Goal: Task Accomplishment & Management: Manage account settings

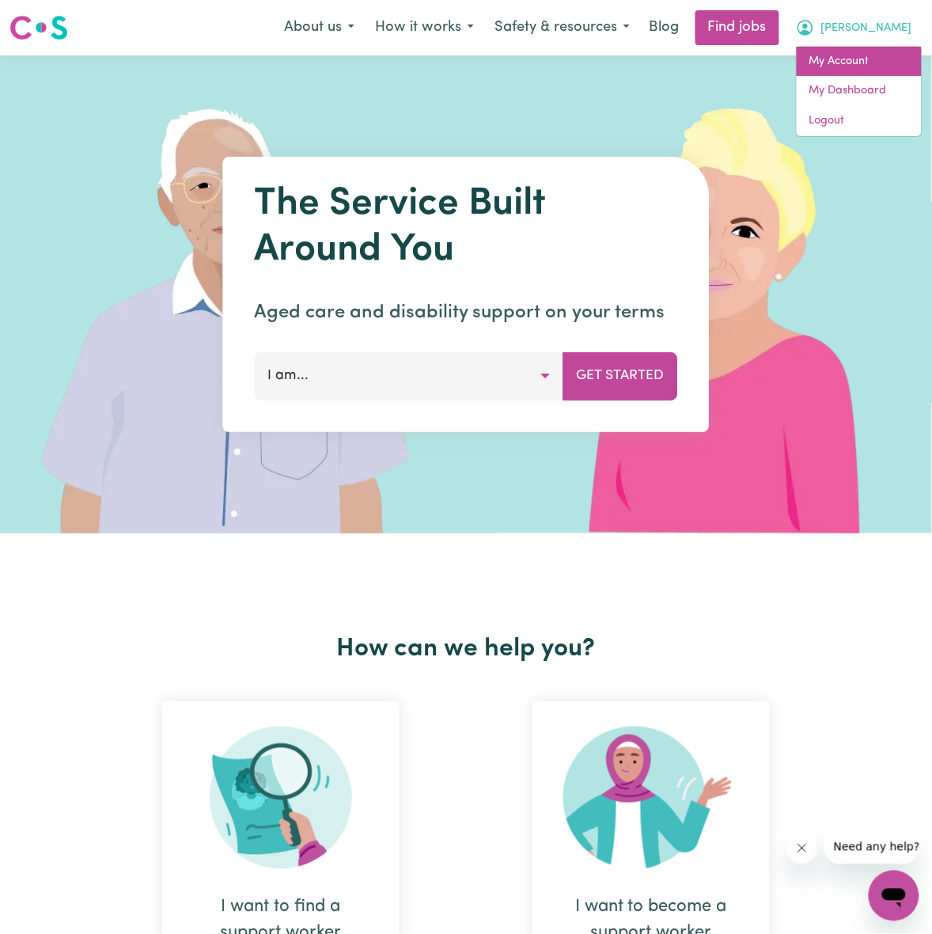
click at [852, 58] on link "My Account" at bounding box center [859, 62] width 125 height 30
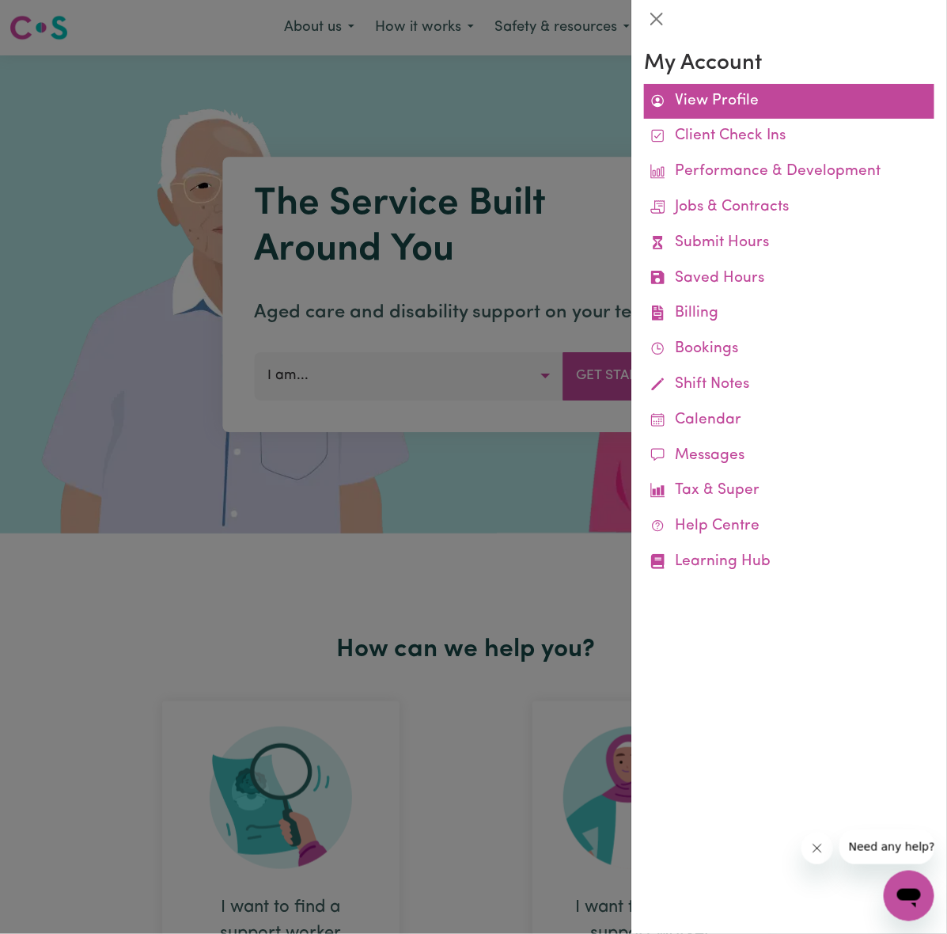
click at [741, 93] on link "View Profile" at bounding box center [789, 102] width 290 height 36
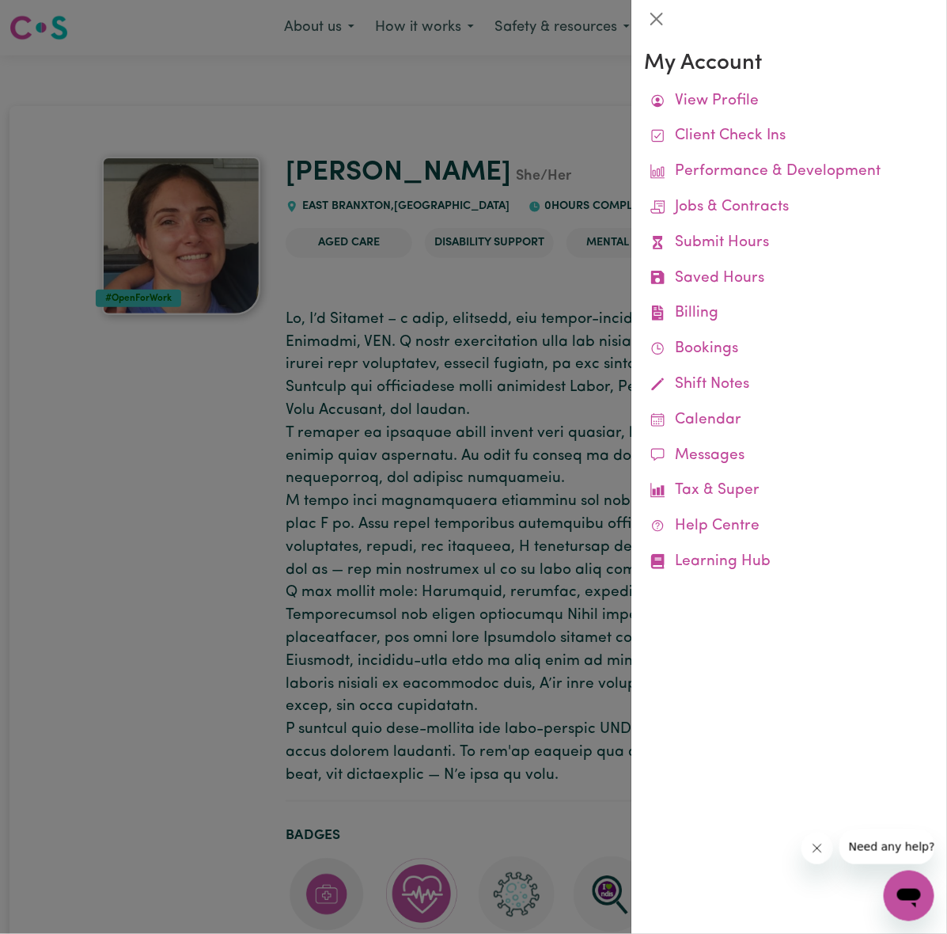
click at [515, 151] on div at bounding box center [473, 467] width 947 height 934
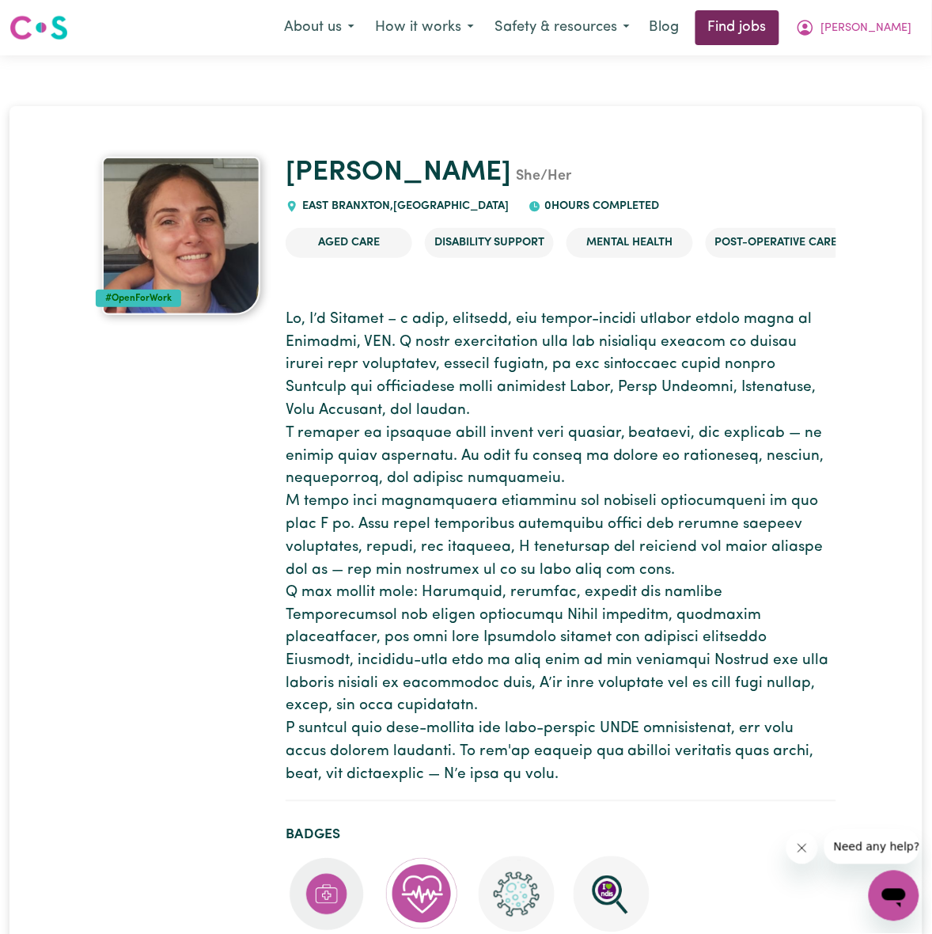
click at [780, 32] on link "Find jobs" at bounding box center [738, 27] width 84 height 35
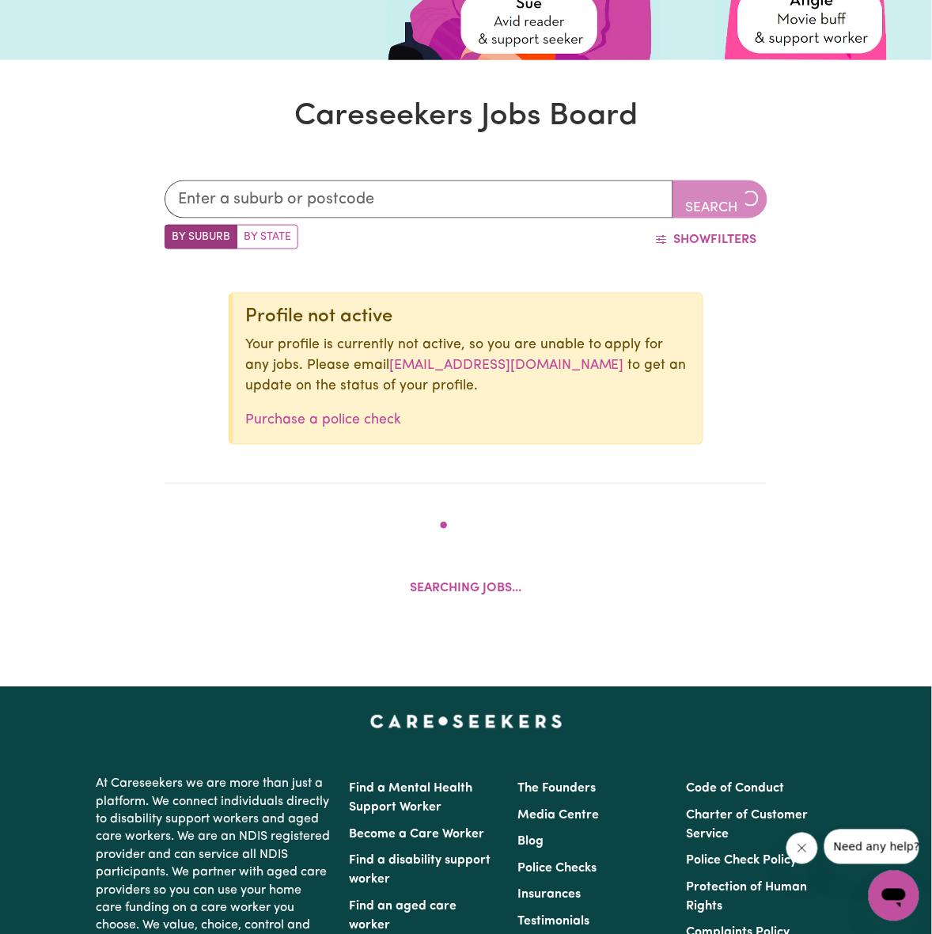
scroll to position [398, 0]
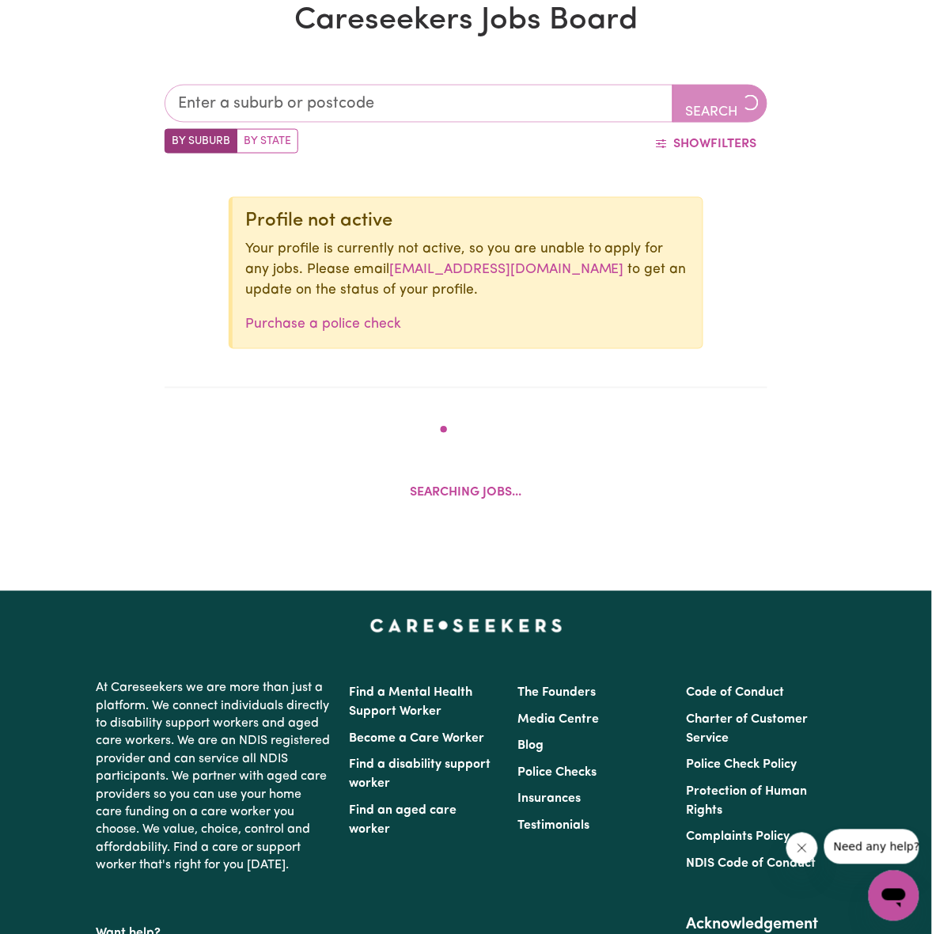
click at [533, 97] on input "text" at bounding box center [419, 104] width 508 height 38
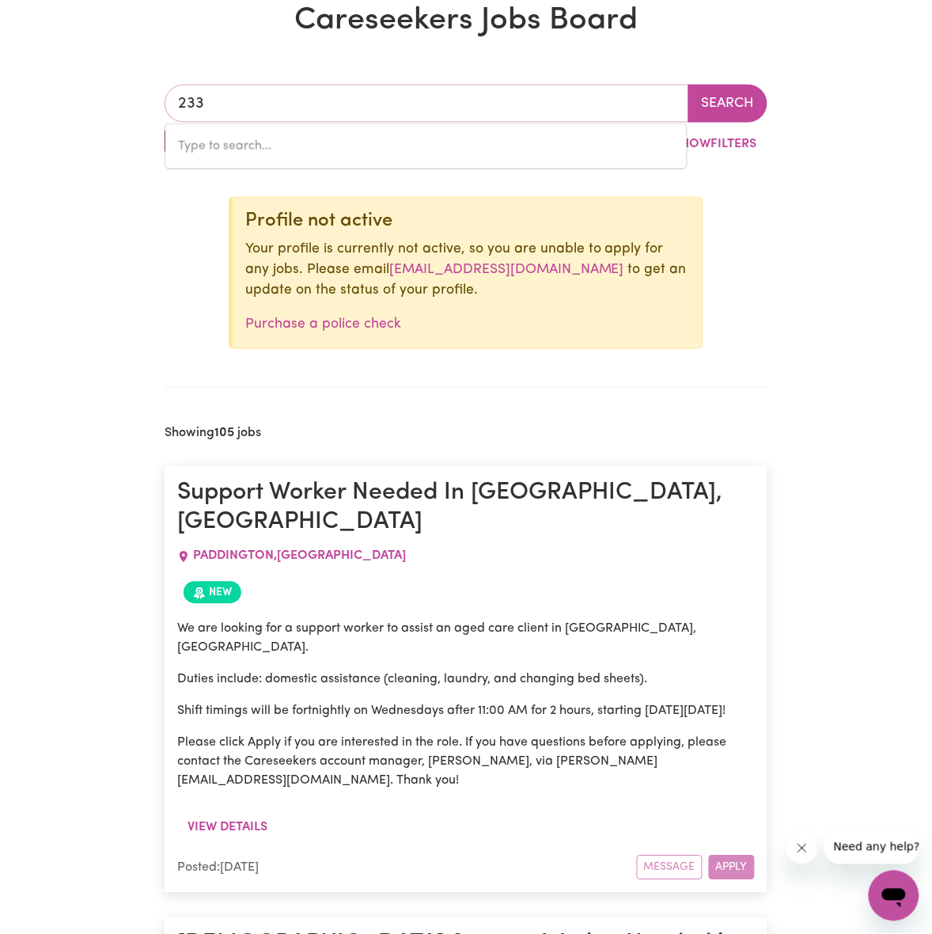
type input "2335"
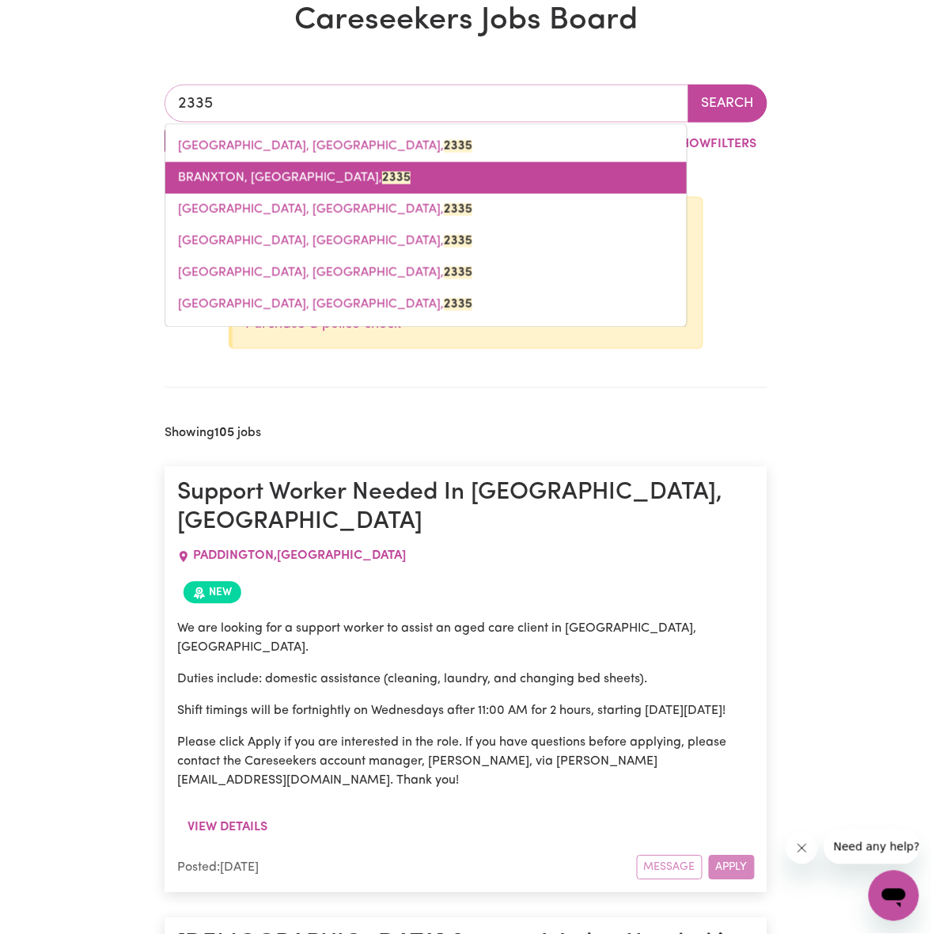
click at [355, 168] on link "BRANXTON, [GEOGRAPHIC_DATA], 2335" at bounding box center [426, 178] width 522 height 32
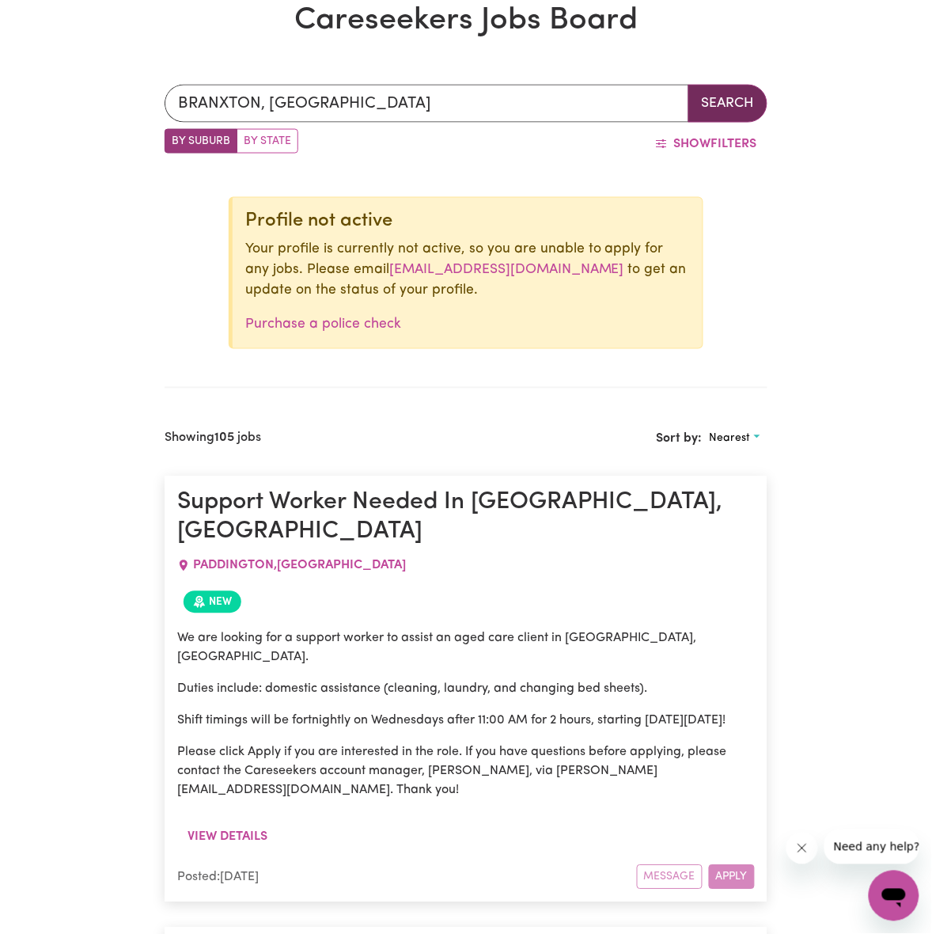
click at [702, 103] on button "Search" at bounding box center [728, 104] width 79 height 38
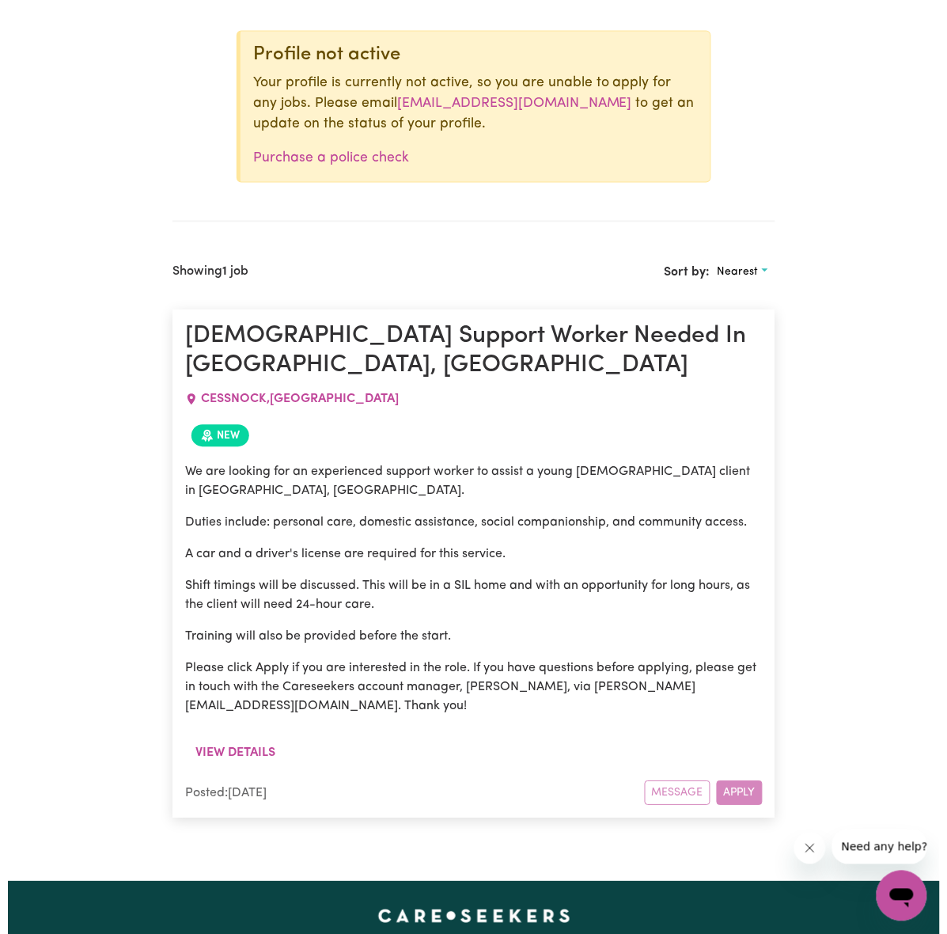
scroll to position [596, 0]
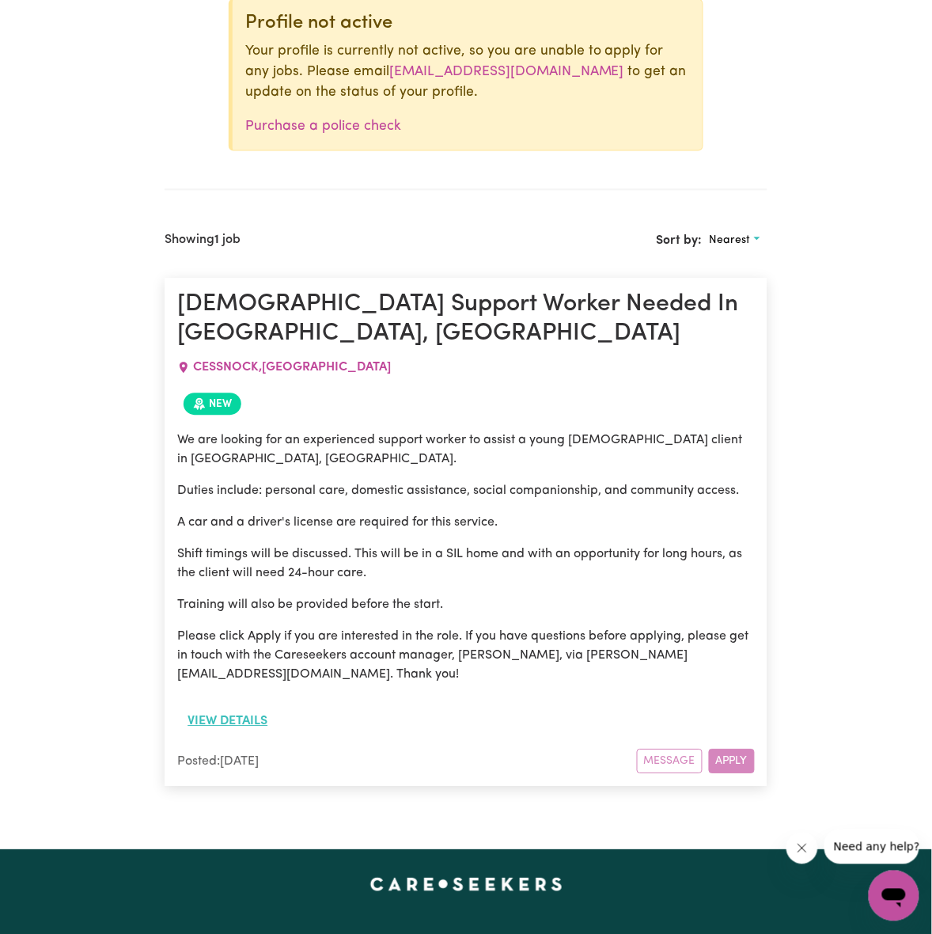
click at [245, 707] on button "View details" at bounding box center [227, 722] width 101 height 30
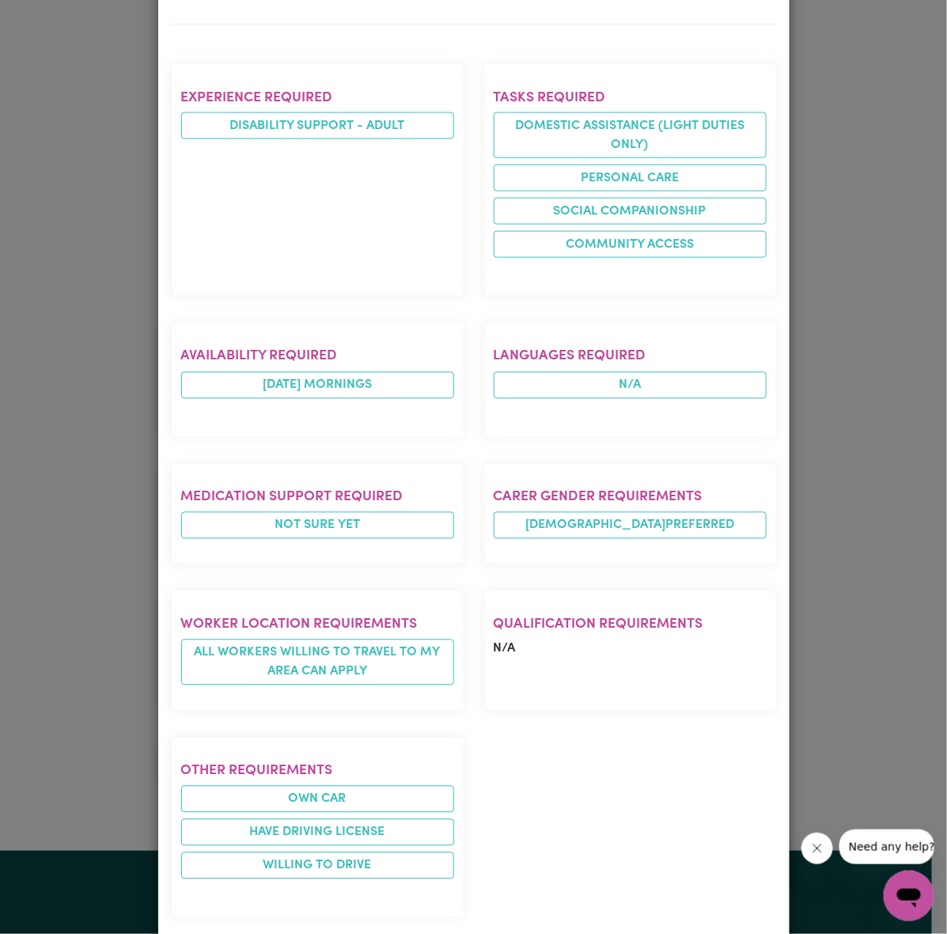
scroll to position [700, 0]
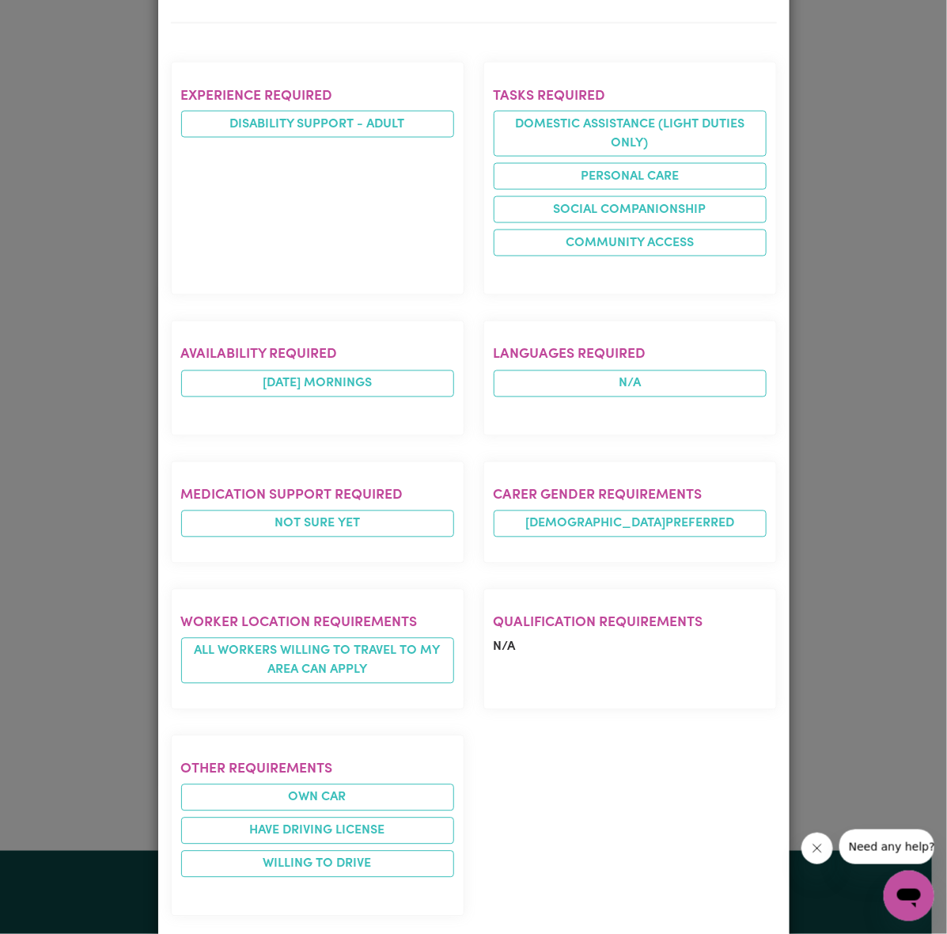
click at [851, 302] on div "Job Details [DEMOGRAPHIC_DATA] Support Worker Needed In [GEOGRAPHIC_DATA], [GEO…" at bounding box center [473, 467] width 947 height 934
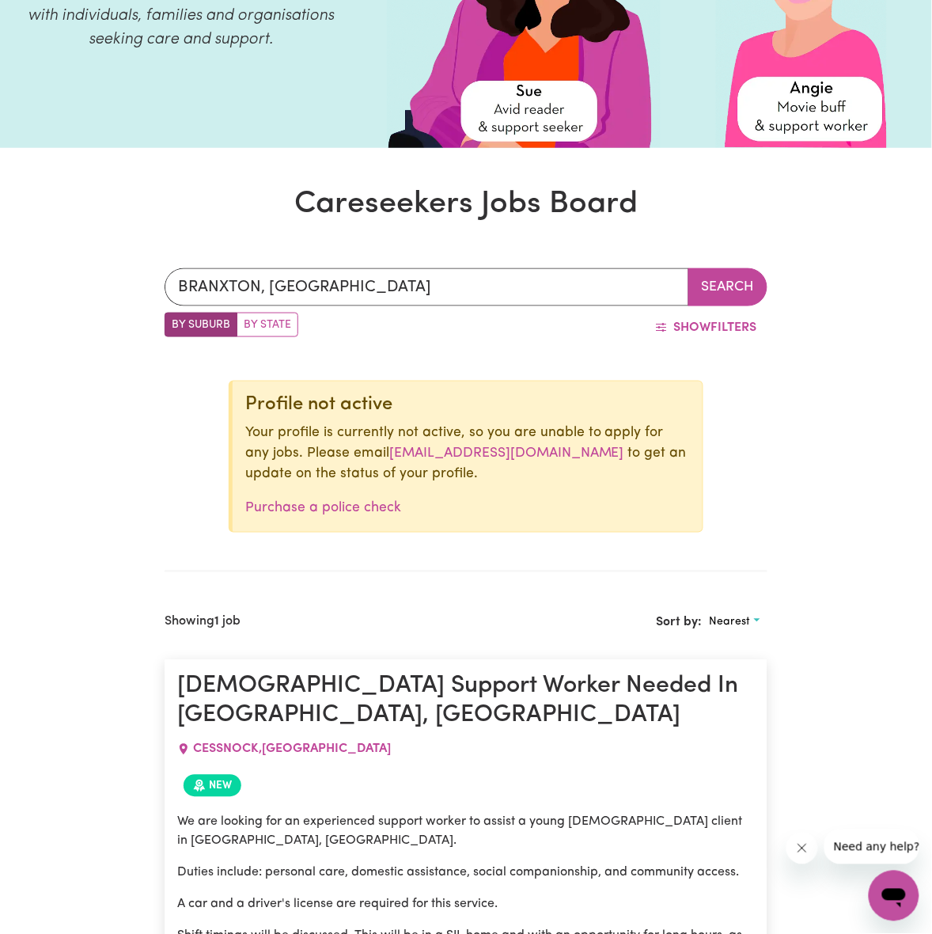
scroll to position [0, 0]
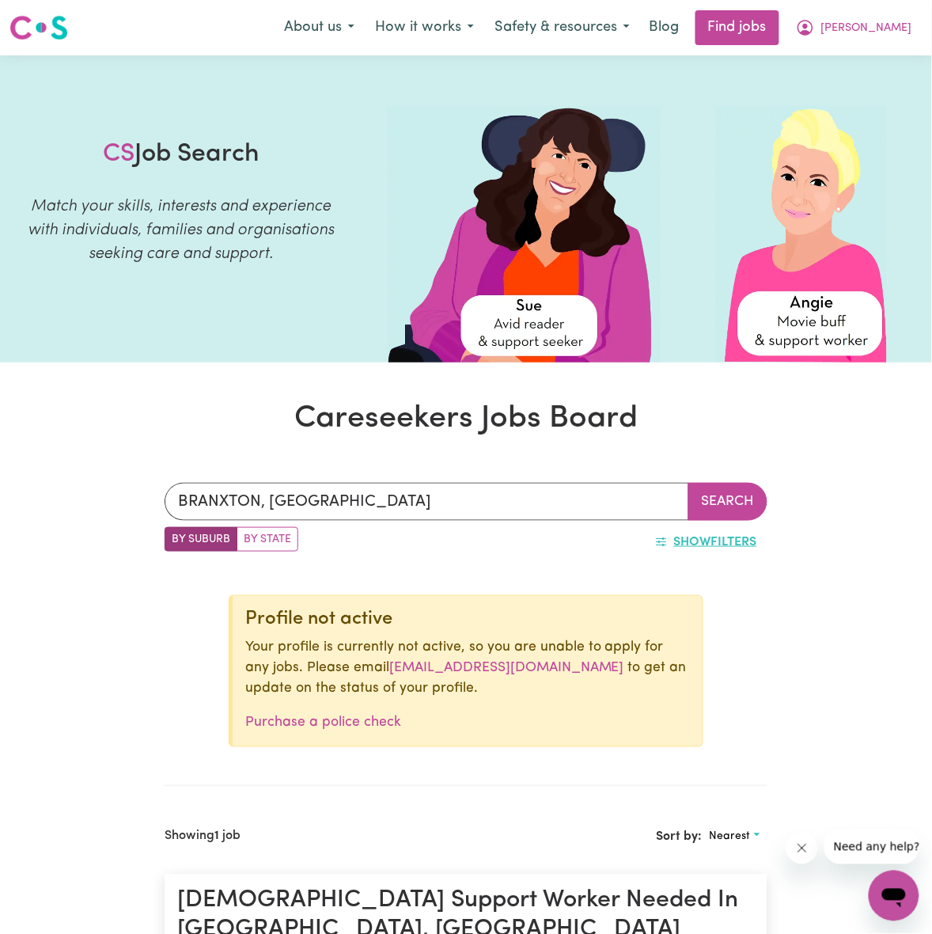
click at [715, 543] on button "Show Filters" at bounding box center [706, 542] width 123 height 30
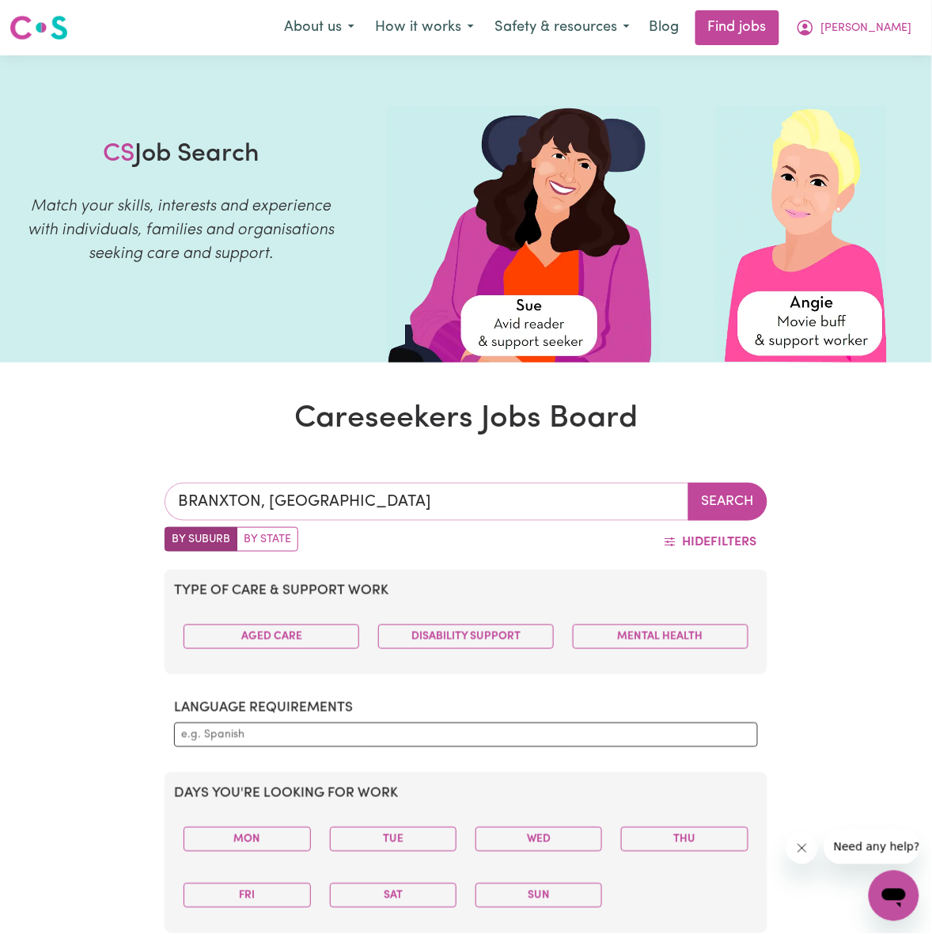
click at [339, 505] on input "BRANXTON, [GEOGRAPHIC_DATA]" at bounding box center [427, 502] width 524 height 38
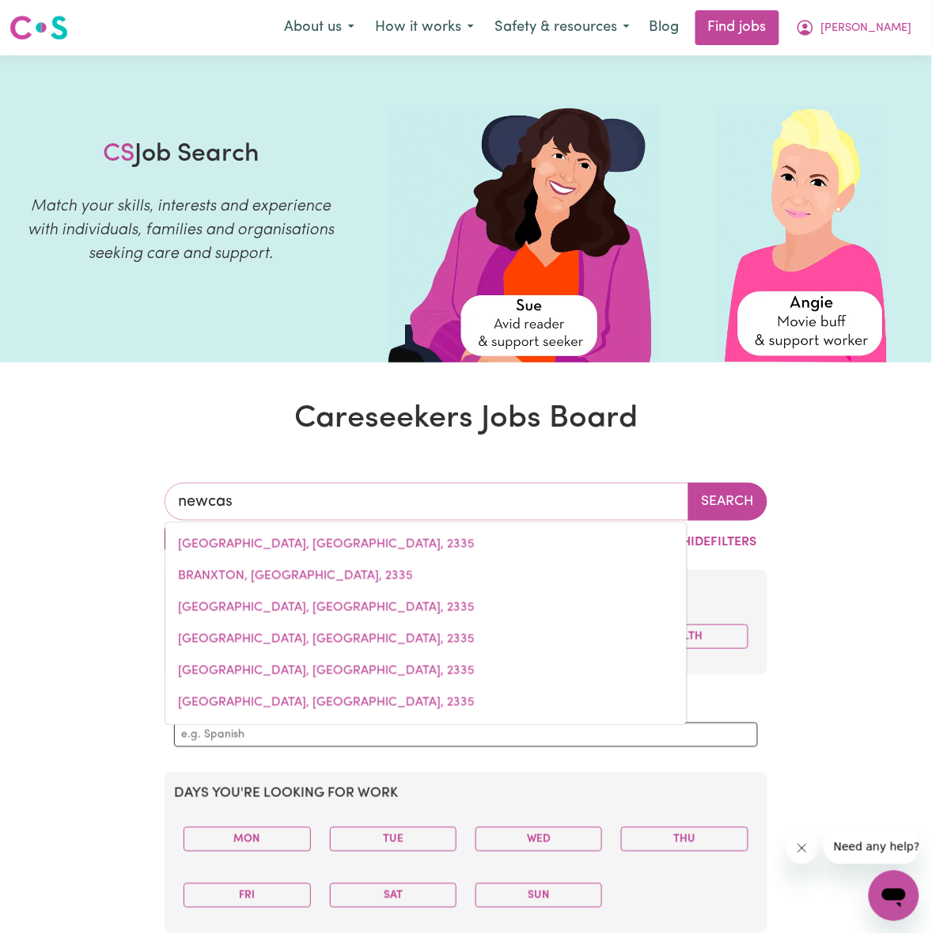
type input "newcast"
type input "newcastLE, [GEOGRAPHIC_DATA], 2300"
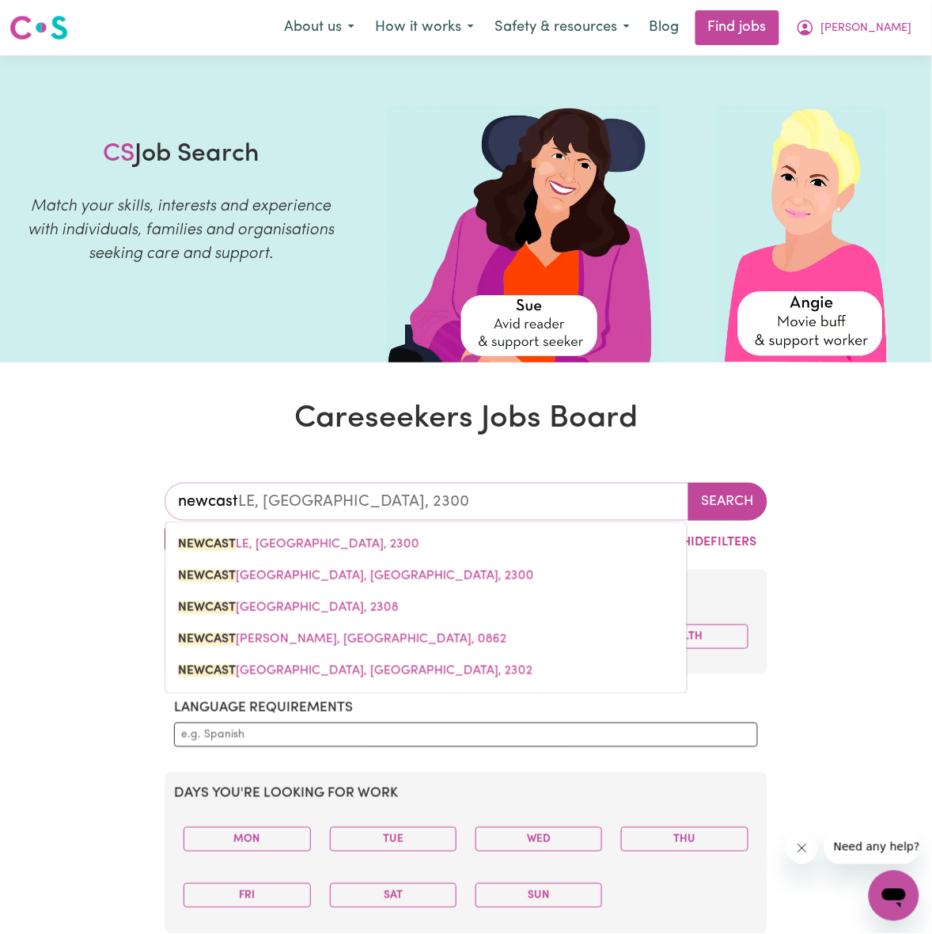
type input "newcaste"
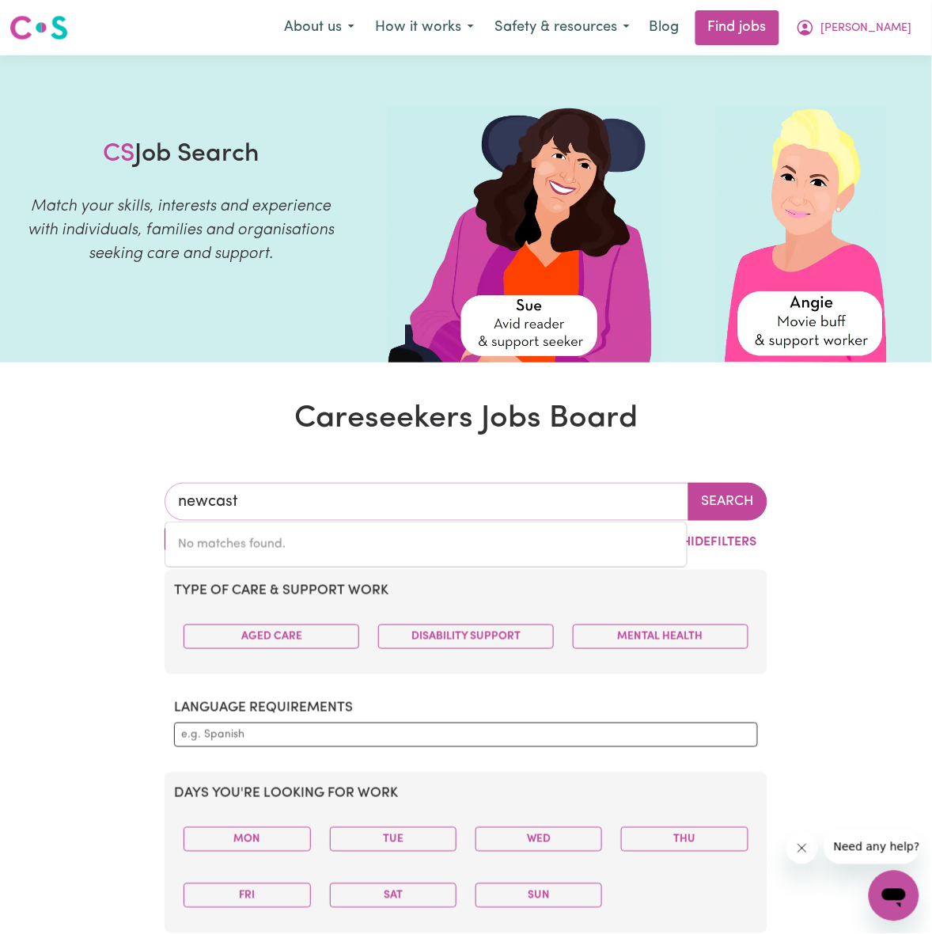
type input "newcastl"
type input "newcastlE, [GEOGRAPHIC_DATA], 2300"
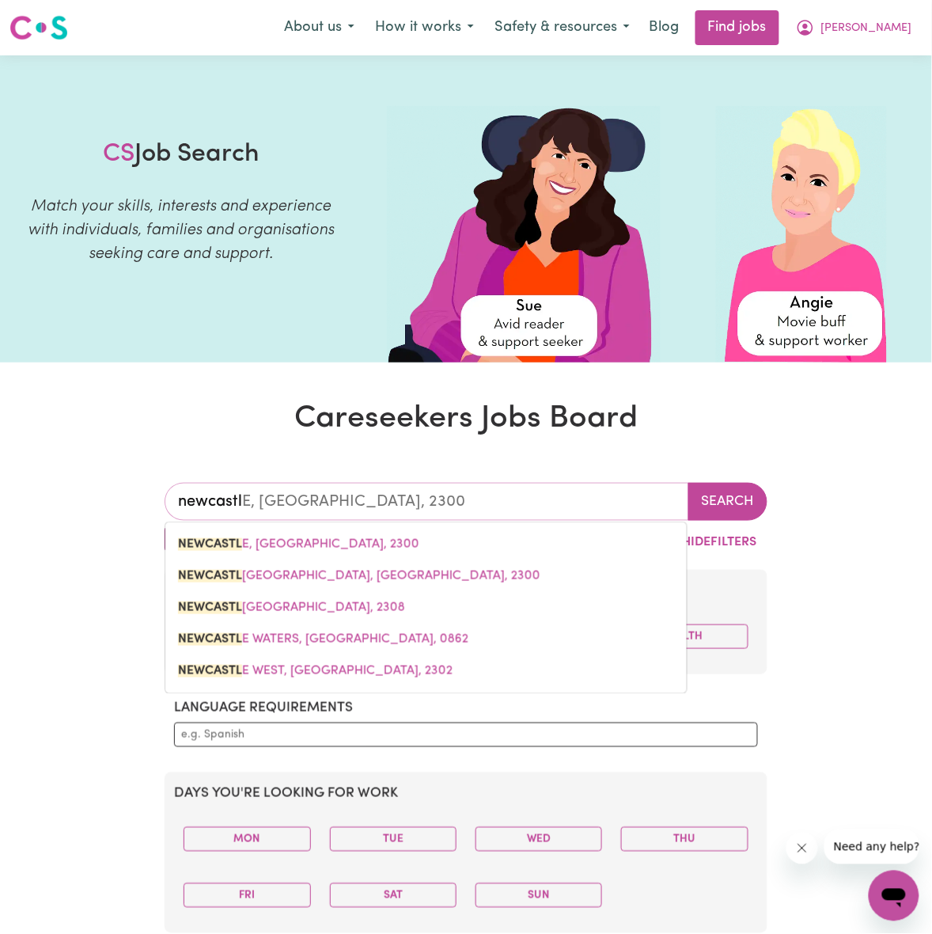
type input "[GEOGRAPHIC_DATA]"
type input "[GEOGRAPHIC_DATA], [GEOGRAPHIC_DATA], 2300"
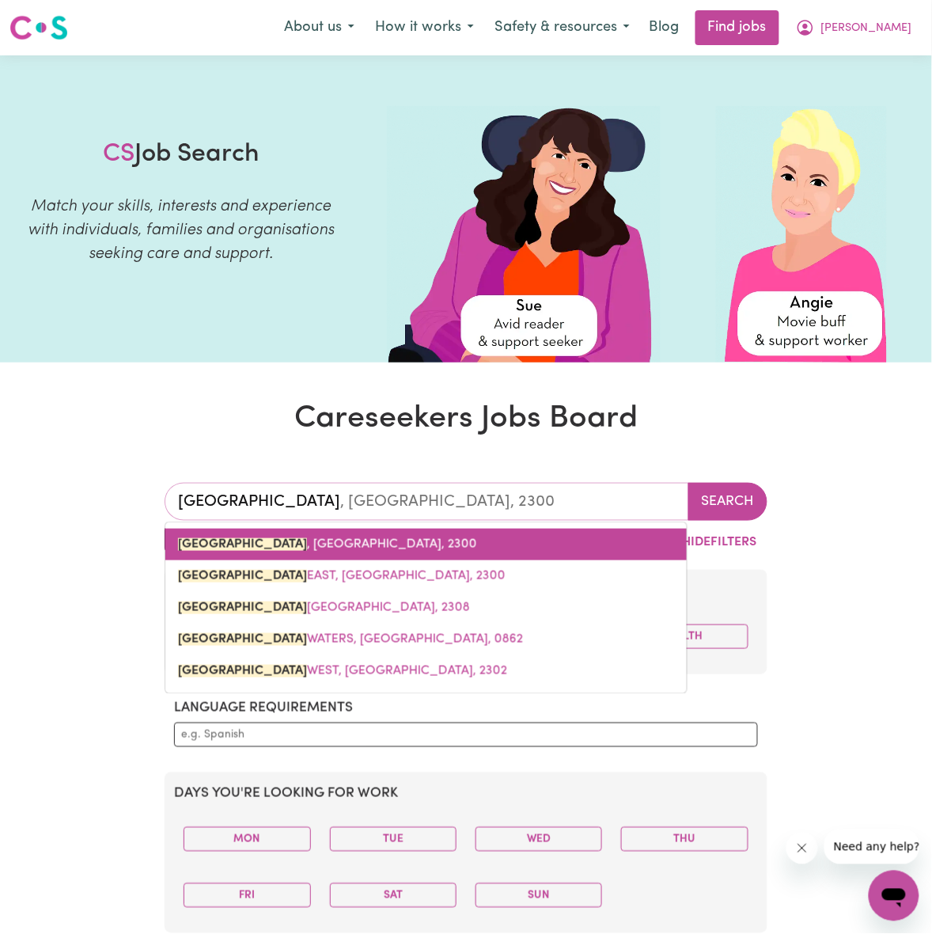
click at [336, 536] on link "[GEOGRAPHIC_DATA] , [GEOGRAPHIC_DATA], 2300" at bounding box center [426, 545] width 522 height 32
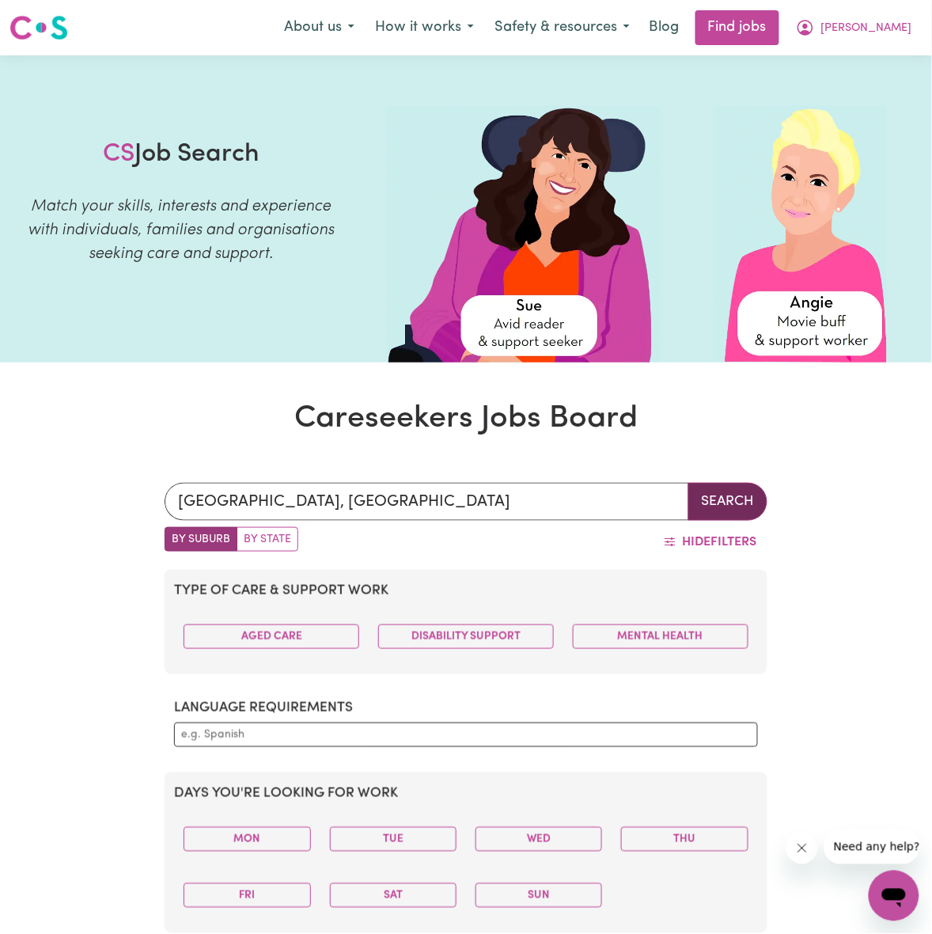
click at [725, 496] on button "Search" at bounding box center [728, 502] width 79 height 38
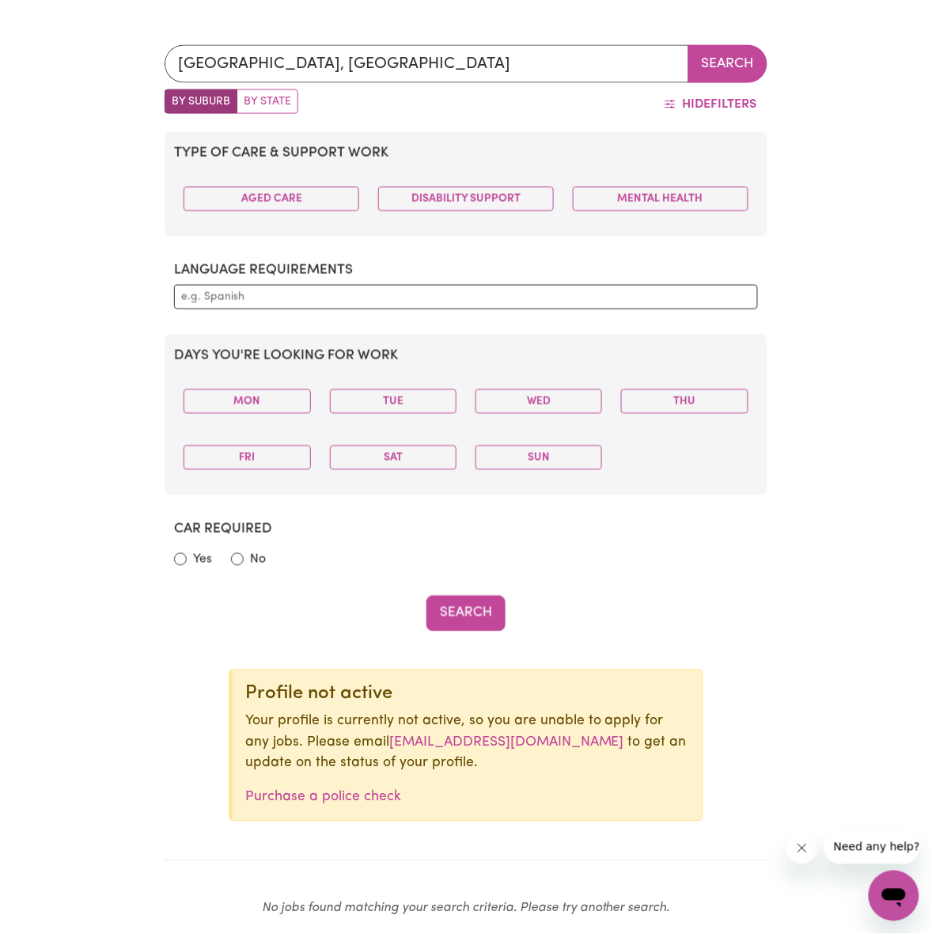
scroll to position [495, 0]
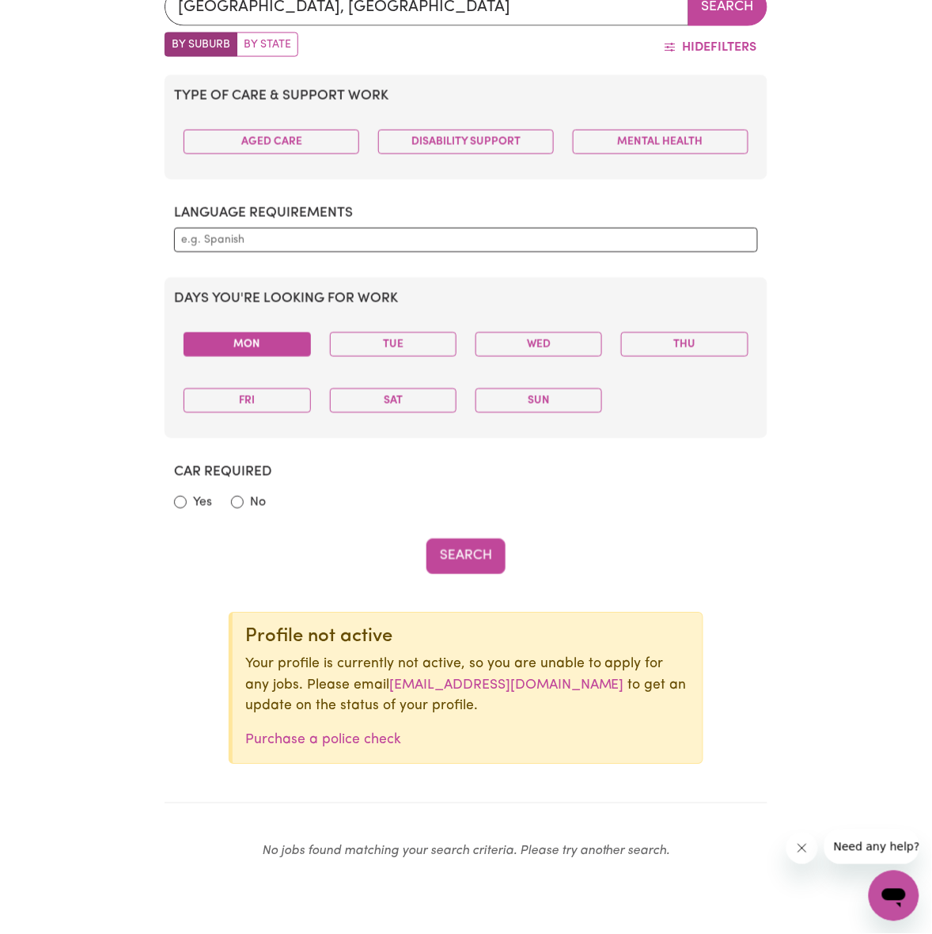
click at [286, 343] on button "Mon" at bounding box center [247, 344] width 127 height 25
click at [314, 420] on div "Fri" at bounding box center [247, 401] width 146 height 50
click at [295, 404] on button "Fri" at bounding box center [247, 401] width 127 height 25
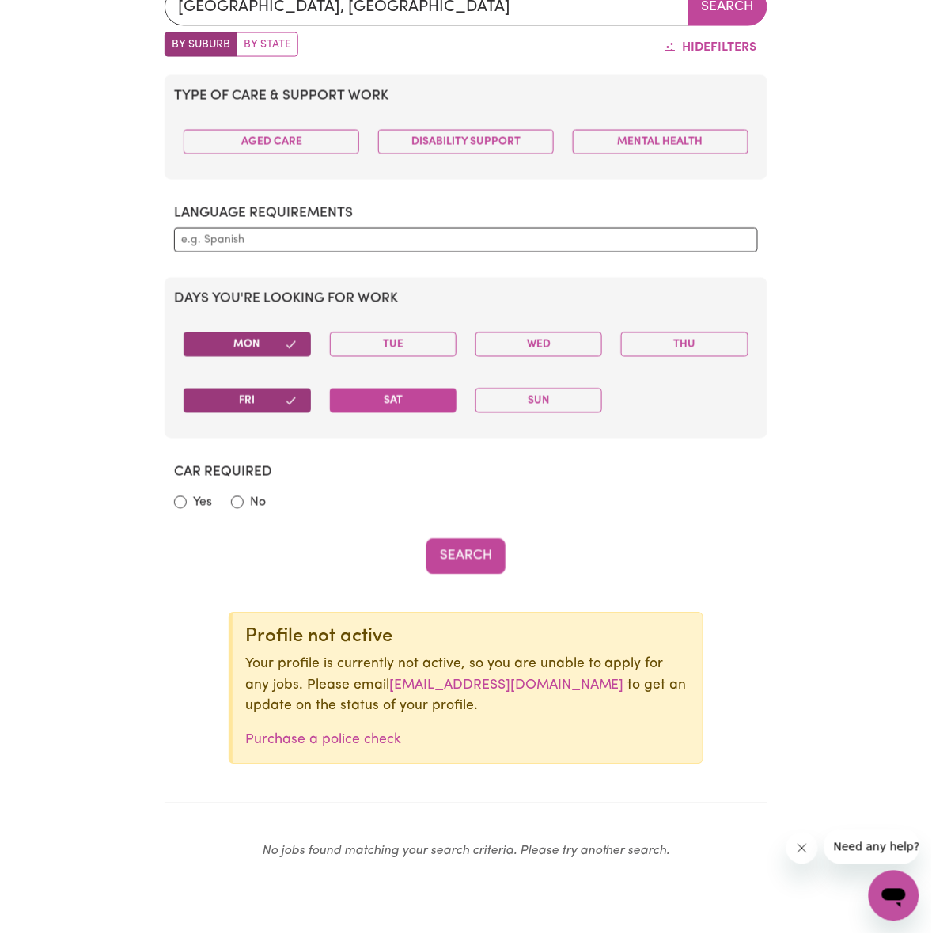
click at [362, 408] on button "Sat" at bounding box center [393, 401] width 127 height 25
drag, startPoint x: 430, startPoint y: 327, endPoint x: 451, endPoint y: 331, distance: 21.7
click at [432, 330] on div "Tue" at bounding box center [394, 345] width 146 height 50
drag, startPoint x: 457, startPoint y: 341, endPoint x: 511, endPoint y: 341, distance: 54.6
click at [457, 341] on div "Tue" at bounding box center [394, 345] width 146 height 50
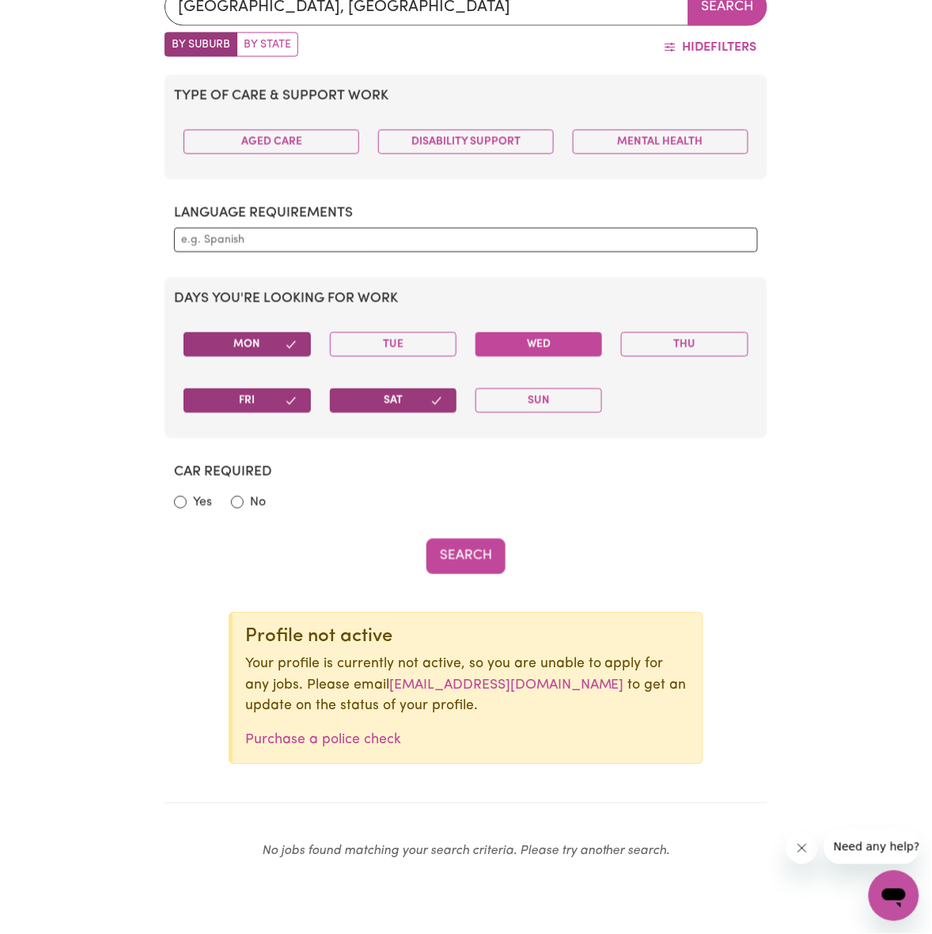
click at [492, 344] on button "Wed" at bounding box center [539, 344] width 127 height 25
drag, startPoint x: 425, startPoint y: 343, endPoint x: 488, endPoint y: 374, distance: 69.7
click at [428, 343] on button "Tue" at bounding box center [393, 344] width 127 height 25
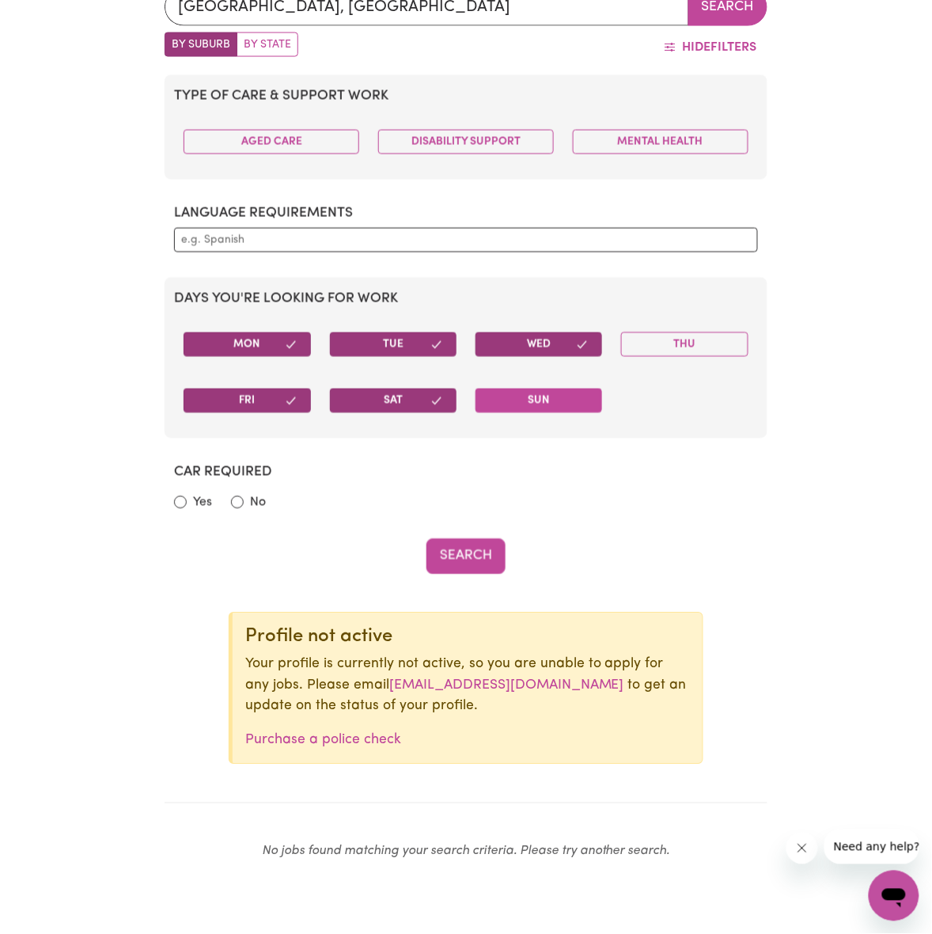
click at [517, 412] on button "Sun" at bounding box center [539, 401] width 127 height 25
click at [663, 355] on button "Thu" at bounding box center [684, 344] width 127 height 25
click at [511, 413] on button "Sun" at bounding box center [539, 401] width 127 height 25
click at [405, 398] on button "Sat" at bounding box center [393, 401] width 127 height 25
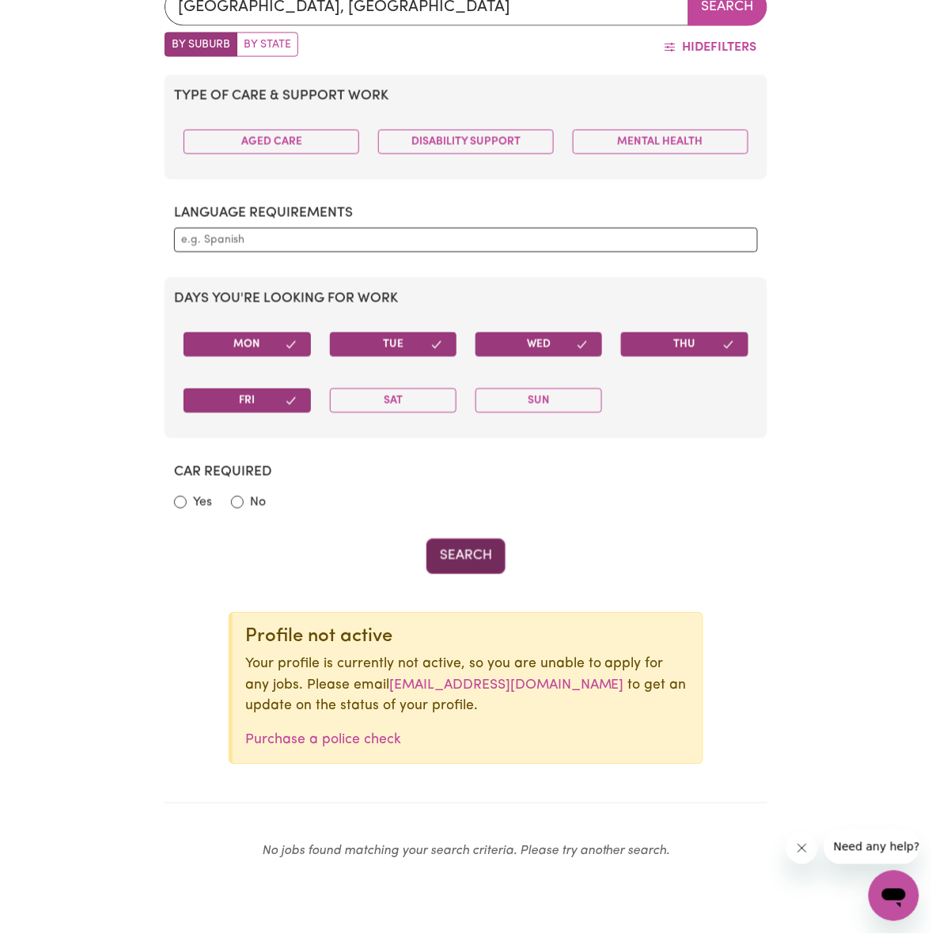
click at [471, 558] on button "Search" at bounding box center [466, 556] width 79 height 35
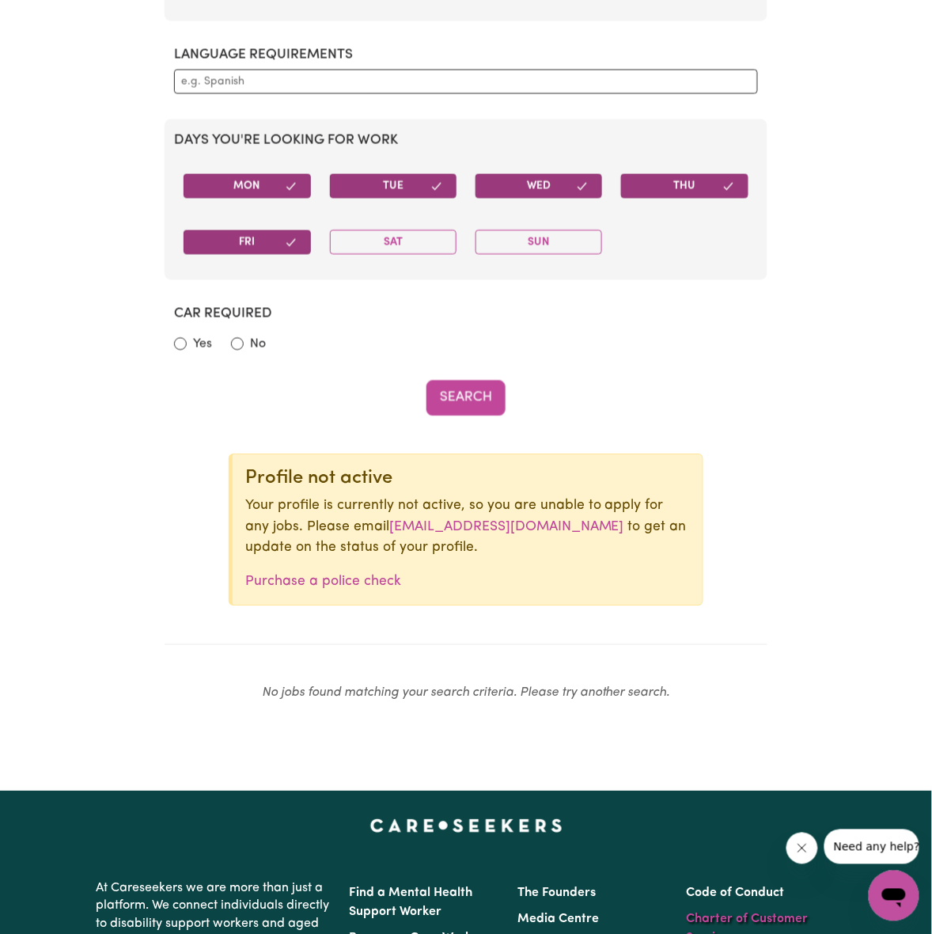
scroll to position [989, 0]
